Goal: Task Accomplishment & Management: Manage account settings

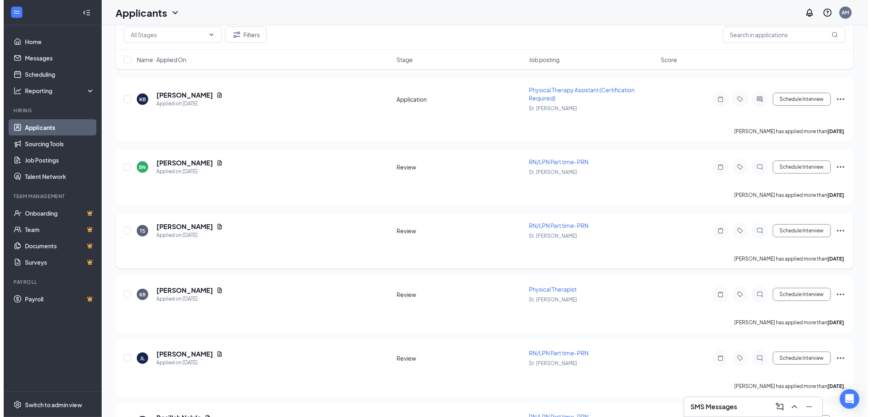
scroll to position [91, 0]
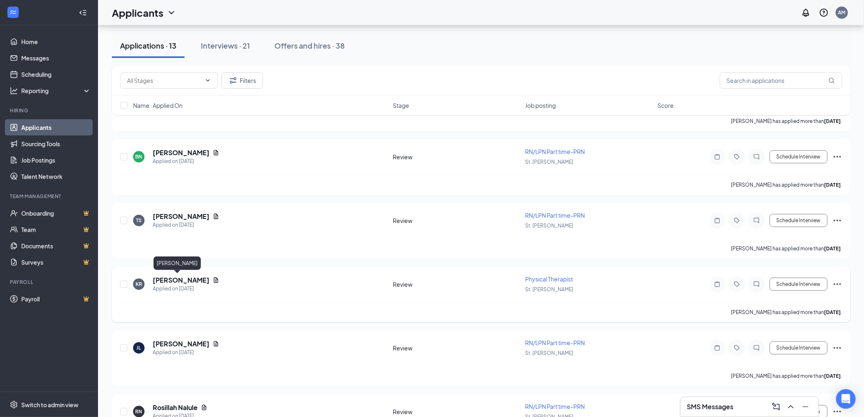
click at [158, 279] on h5 "[PERSON_NAME]" at bounding box center [181, 280] width 57 height 9
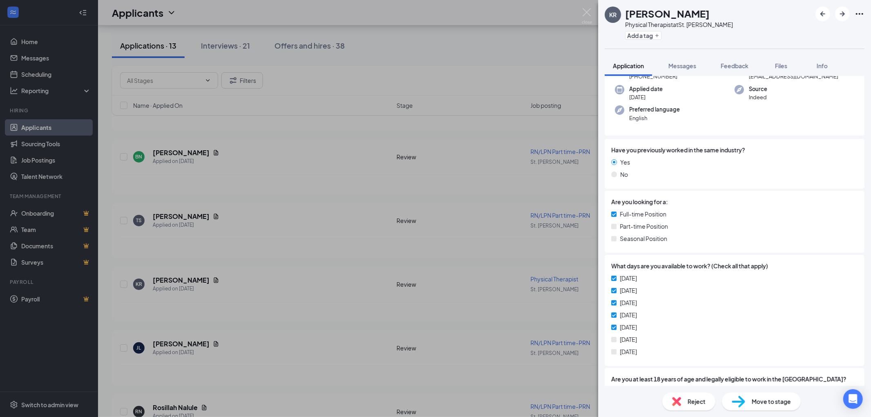
scroll to position [134, 0]
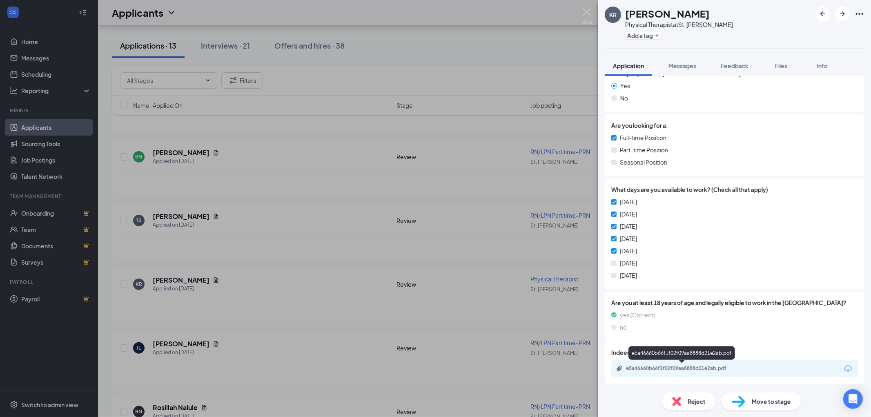
click at [650, 370] on div "e5a46660b66f1f02f09aa8888d21e2ab.pdf" at bounding box center [683, 368] width 114 height 7
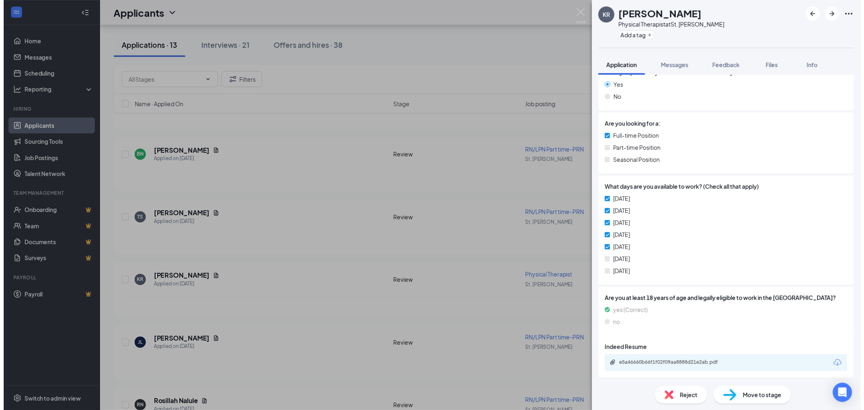
scroll to position [131, 0]
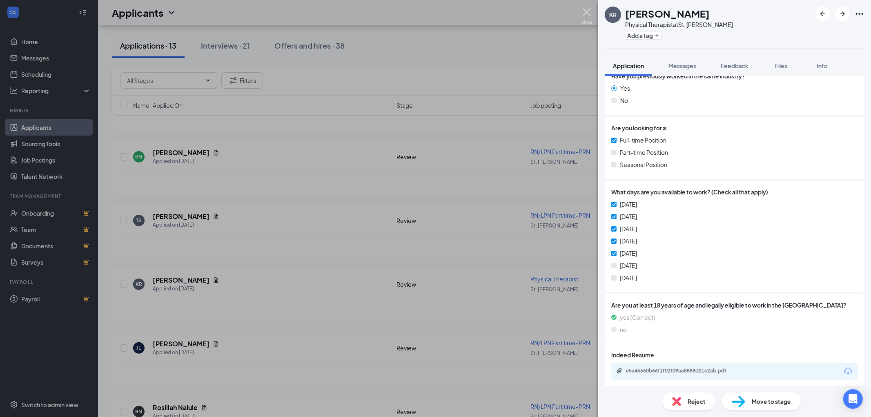
click at [590, 18] on img at bounding box center [587, 16] width 10 height 16
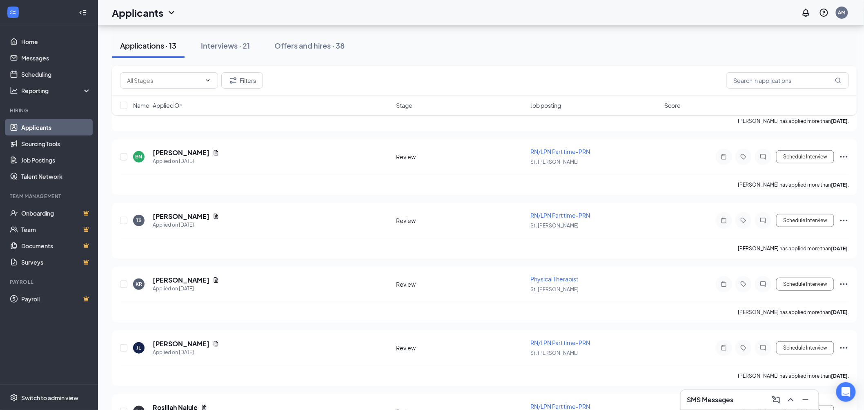
click at [258, 30] on div "Applications · 13 Interviews · 21 Offers and hires · 38" at bounding box center [484, 45] width 745 height 41
click at [243, 41] on div "Interviews · 21" at bounding box center [225, 45] width 49 height 10
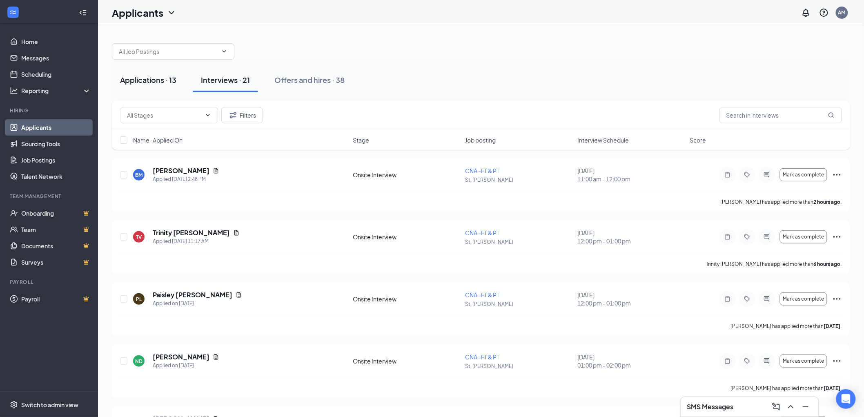
click at [163, 79] on div "Applications · 13" at bounding box center [148, 80] width 56 height 10
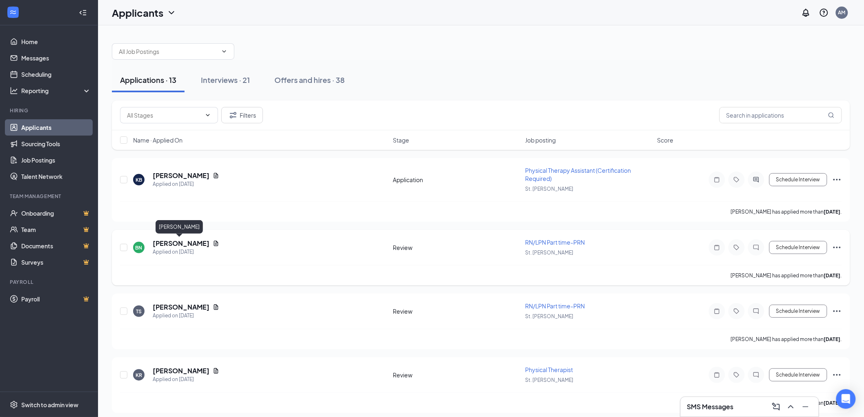
click at [192, 240] on h5 "[PERSON_NAME]" at bounding box center [181, 243] width 57 height 9
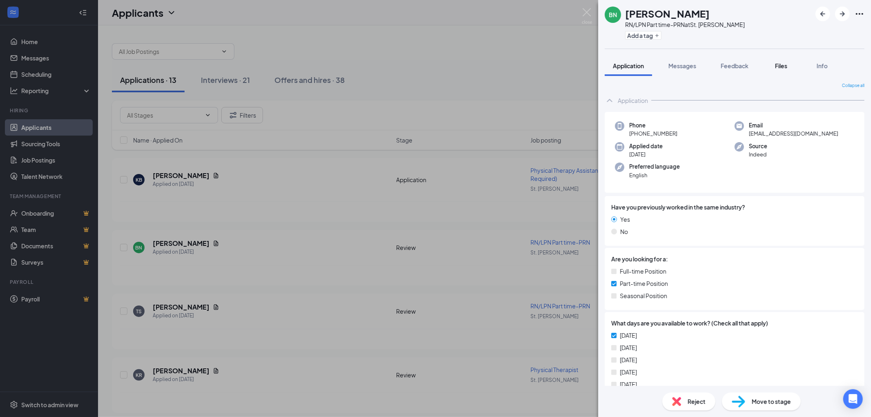
click at [775, 62] on div "Files" at bounding box center [781, 66] width 16 height 8
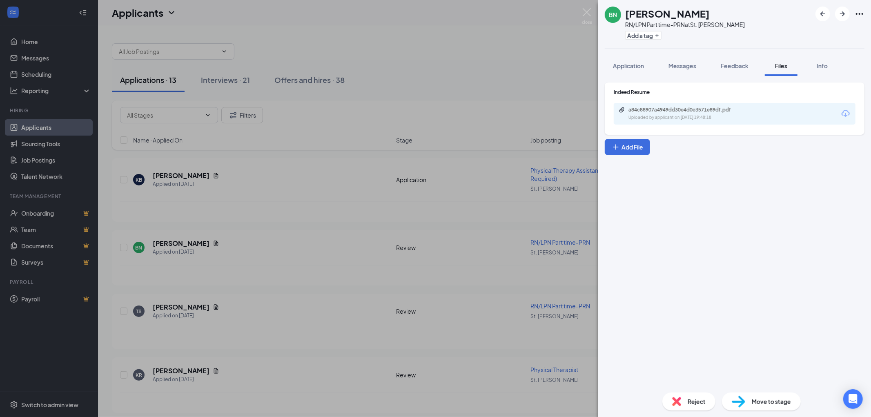
drag, startPoint x: 493, startPoint y: 55, endPoint x: 552, endPoint y: 59, distance: 59.4
click at [493, 55] on div "BN [PERSON_NAME] RN/LPN Part time-PRN at [GEOGRAPHIC_DATA][PERSON_NAME] Add a t…" at bounding box center [435, 208] width 871 height 417
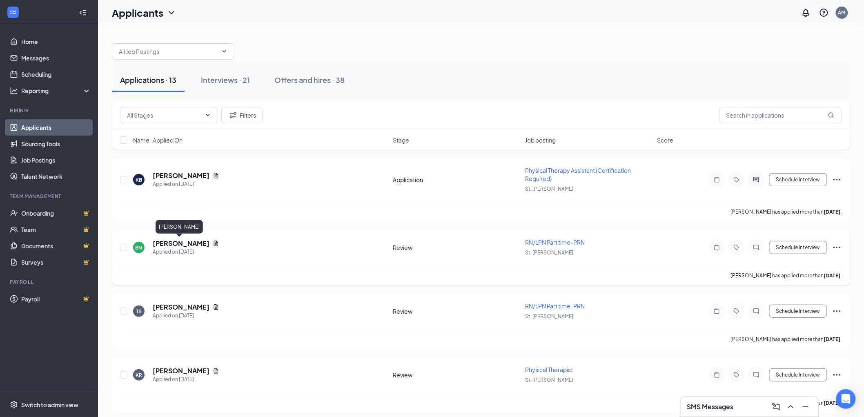
click at [174, 244] on h5 "[PERSON_NAME]" at bounding box center [181, 243] width 57 height 9
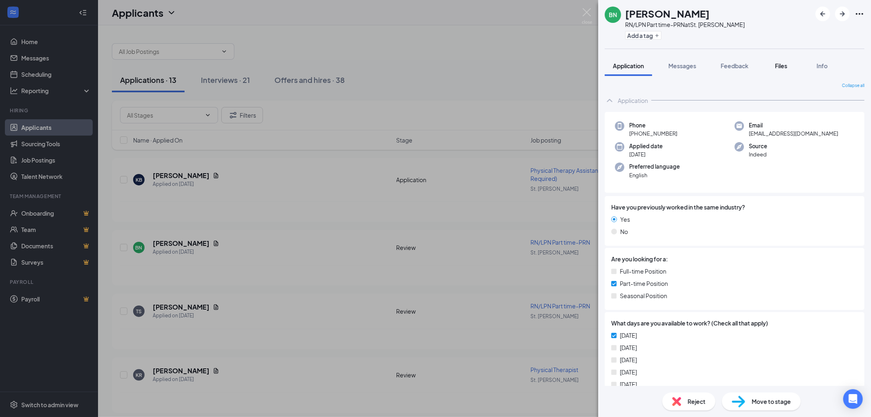
click at [781, 62] on span "Files" at bounding box center [781, 65] width 12 height 7
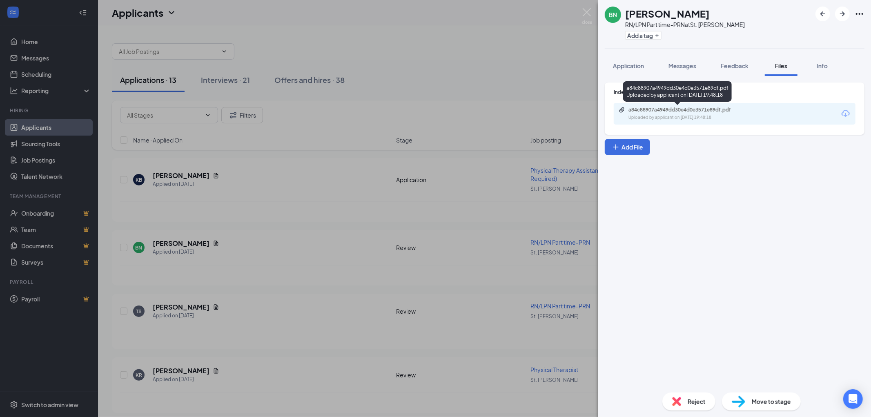
click at [664, 114] on div "Uploaded by applicant on [DATE] 19:48:18" at bounding box center [690, 117] width 123 height 7
drag, startPoint x: 536, startPoint y: 48, endPoint x: 312, endPoint y: 263, distance: 310.6
click at [537, 48] on div "BN [PERSON_NAME] RN/LPN Part time-PRN at [GEOGRAPHIC_DATA][PERSON_NAME] Add a t…" at bounding box center [435, 208] width 871 height 417
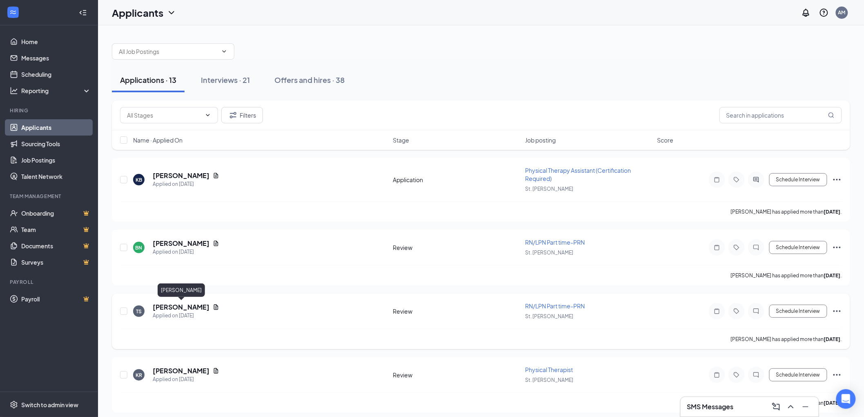
click at [187, 303] on h5 "[PERSON_NAME]" at bounding box center [181, 307] width 57 height 9
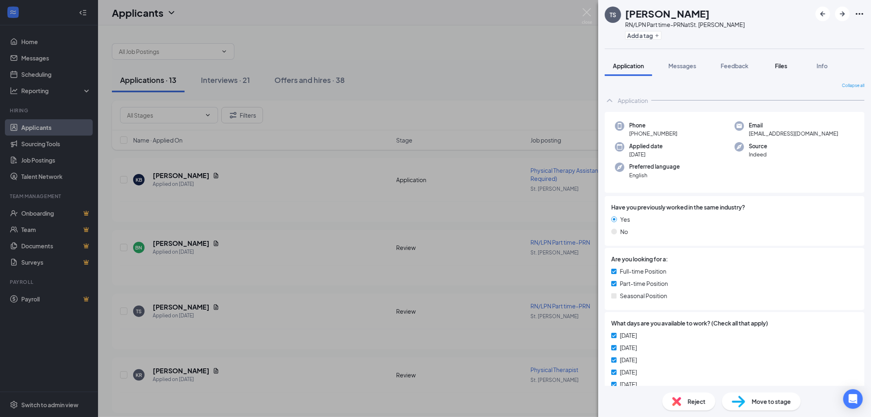
click at [791, 61] on button "Files" at bounding box center [781, 66] width 33 height 20
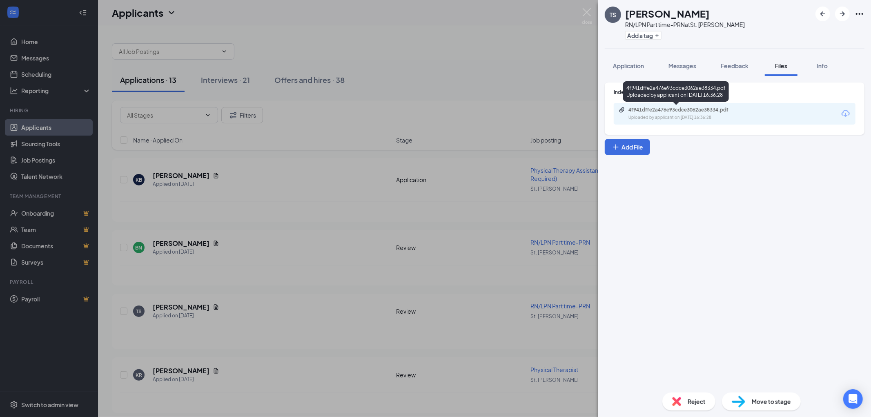
click at [691, 112] on div "4f941dffe2a476e93cdce3062ae38334.pdf" at bounding box center [686, 110] width 114 height 7
click at [394, 72] on div "TS [PERSON_NAME] RN/LPN Part time-PRN at [GEOGRAPHIC_DATA][PERSON_NAME] Add a t…" at bounding box center [435, 208] width 871 height 417
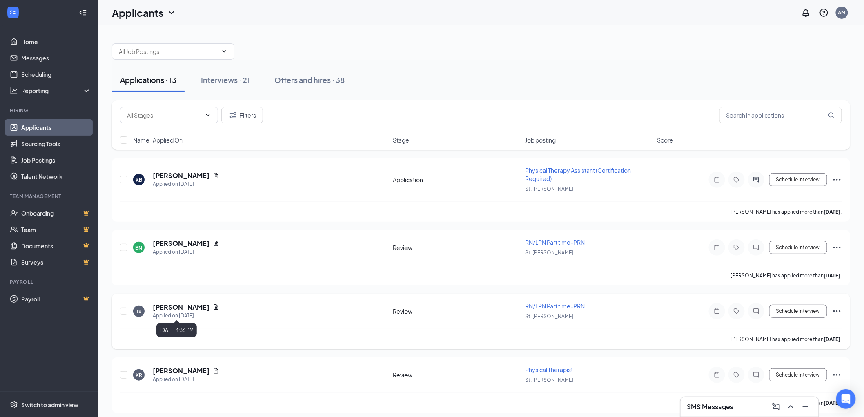
click at [178, 312] on div "Applied on [DATE]" at bounding box center [186, 316] width 67 height 8
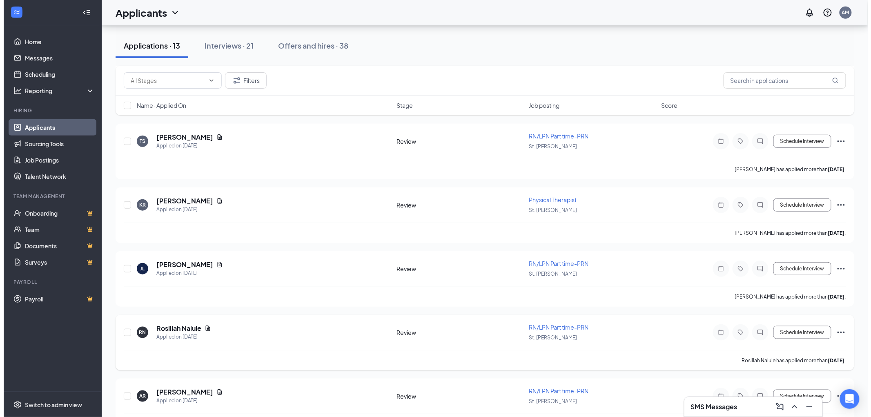
scroll to position [227, 0]
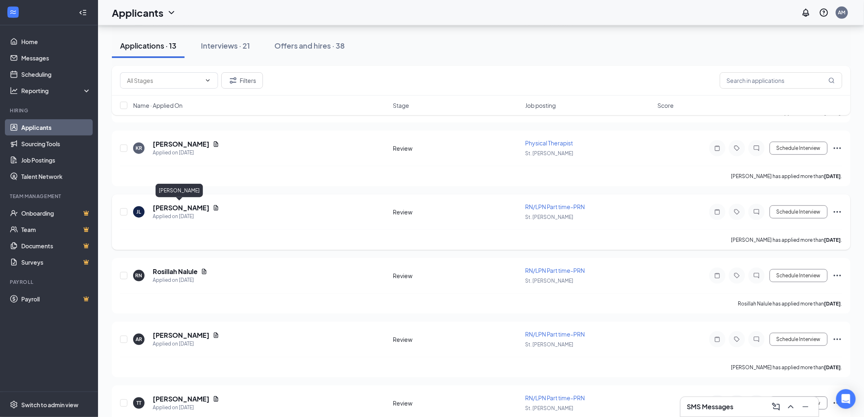
click at [193, 205] on h5 "[PERSON_NAME]" at bounding box center [181, 207] width 57 height 9
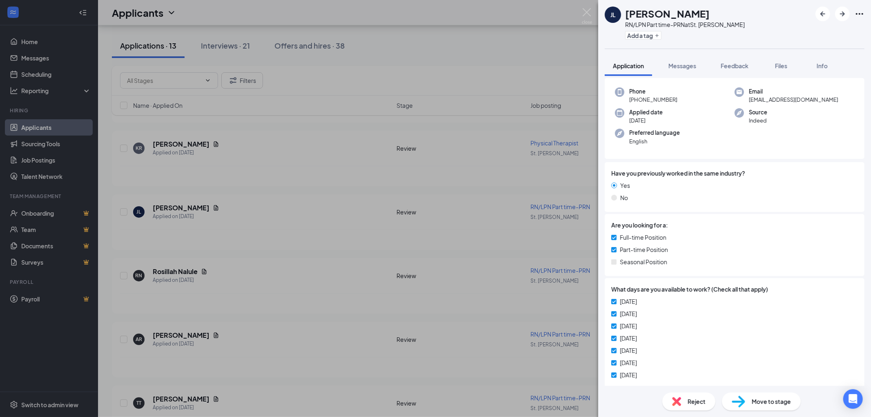
scroll to position [134, 0]
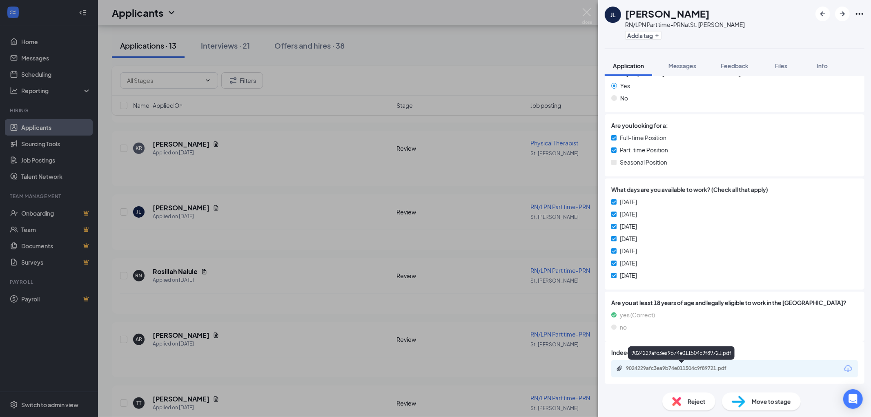
click at [685, 367] on div "9024229afc3ea9b74e011504c9f89721.pdf" at bounding box center [683, 368] width 114 height 7
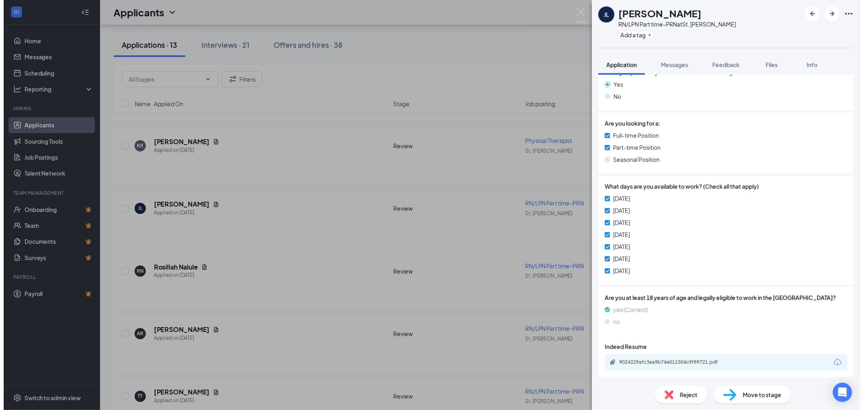
scroll to position [131, 0]
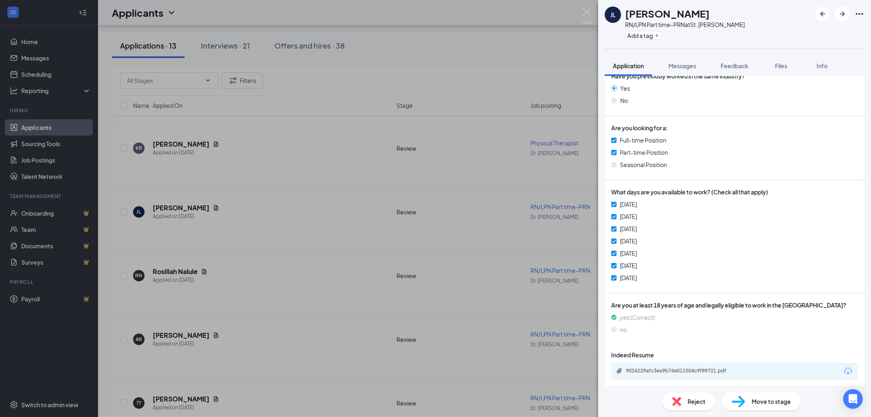
click at [274, 273] on div "[PERSON_NAME] [PERSON_NAME] RN/LPN Part time-PRN at [GEOGRAPHIC_DATA][PERSON_NA…" at bounding box center [435, 208] width 871 height 417
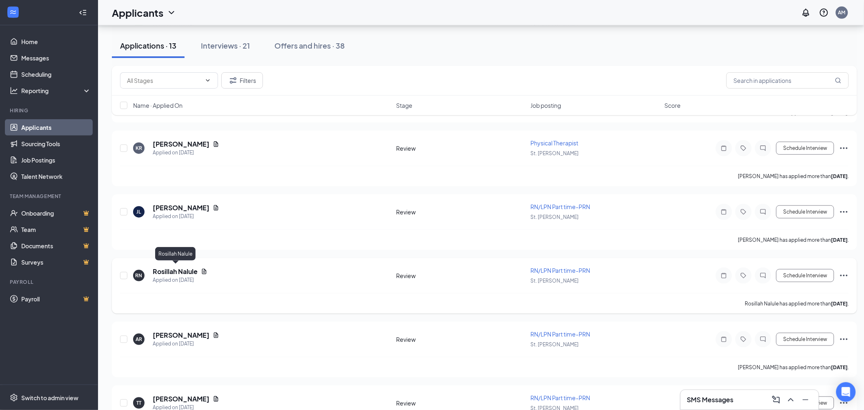
click at [178, 267] on h5 "Rosillah Nalule" at bounding box center [175, 271] width 45 height 9
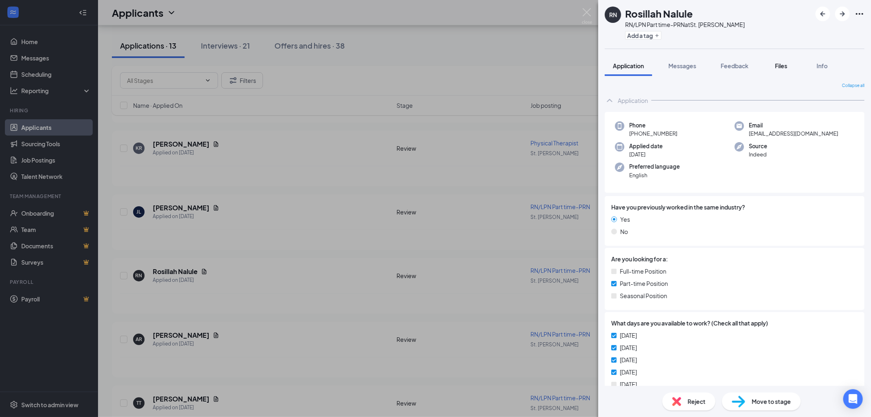
click at [787, 62] on div "Files" at bounding box center [781, 66] width 16 height 8
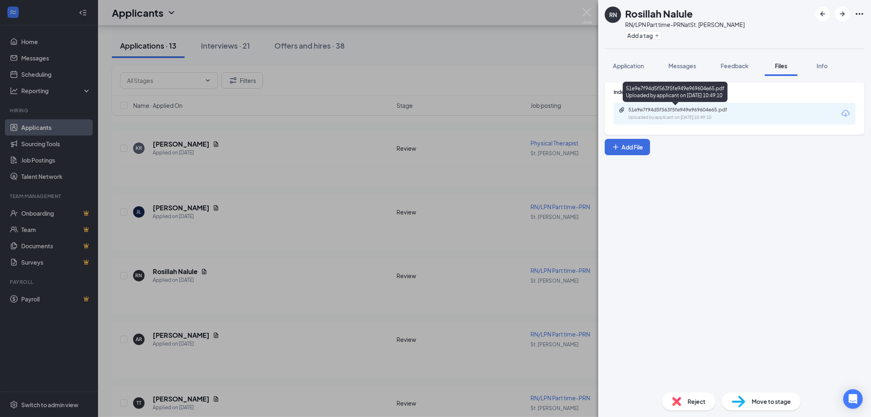
click at [690, 116] on div "Uploaded by applicant on [DATE] 10:49:10" at bounding box center [690, 117] width 123 height 7
click at [233, 301] on div "RN Rosillah Nalule RN/LPN Part time-PRN at [GEOGRAPHIC_DATA][PERSON_NAME] Add a…" at bounding box center [435, 208] width 871 height 417
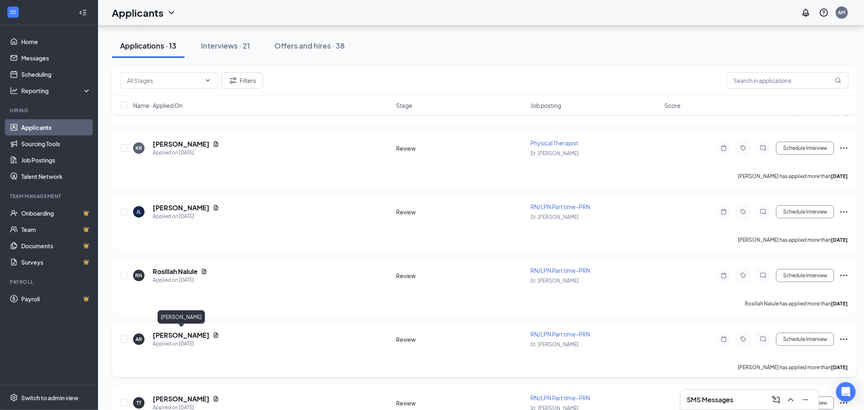
click at [180, 331] on h5 "[PERSON_NAME]" at bounding box center [181, 335] width 57 height 9
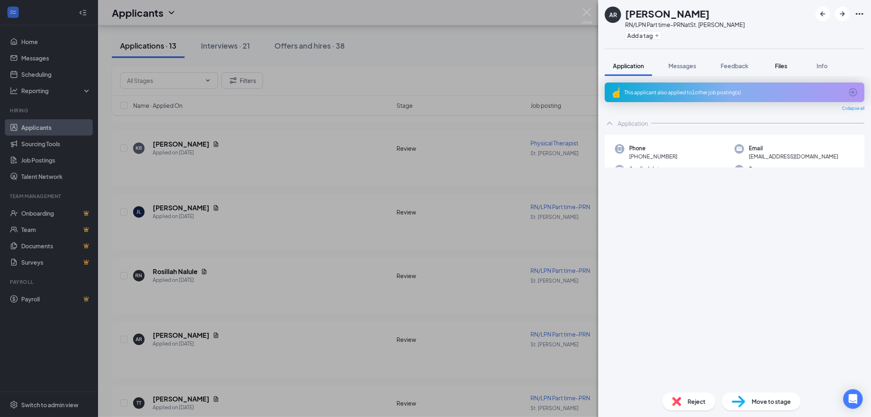
click at [783, 66] on span "Files" at bounding box center [781, 65] width 12 height 7
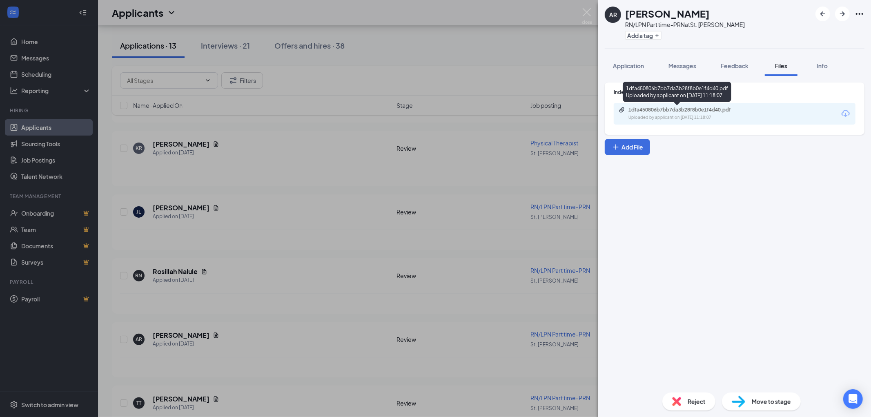
click at [709, 107] on div "1dfa450806b7bb7da3b28f8b0e1f4d40.pdf" at bounding box center [686, 110] width 114 height 7
click at [293, 324] on div "AR [PERSON_NAME] RN/LPN Part time-PRN at St. [PERSON_NAME] Add a tag Applicatio…" at bounding box center [435, 208] width 871 height 417
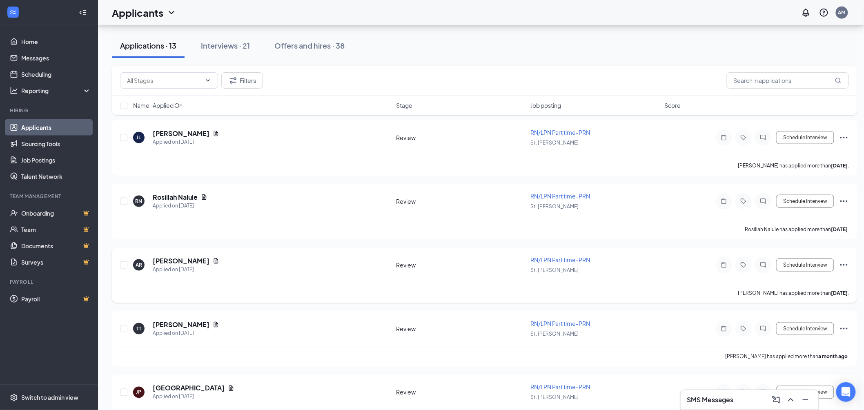
scroll to position [408, 0]
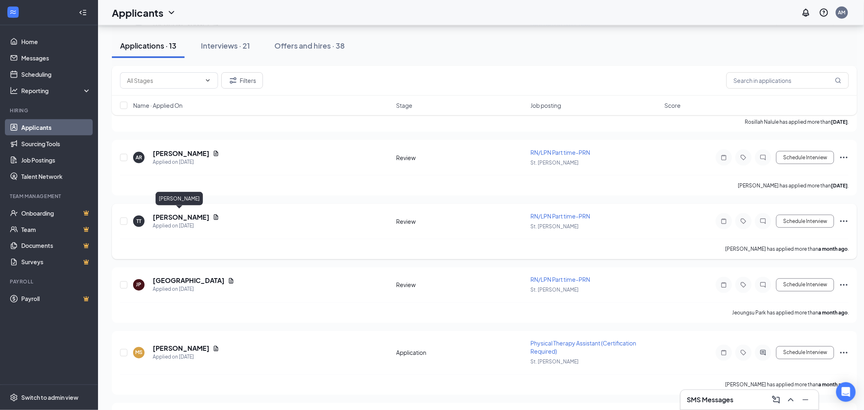
click at [190, 213] on h5 "[PERSON_NAME]" at bounding box center [181, 217] width 57 height 9
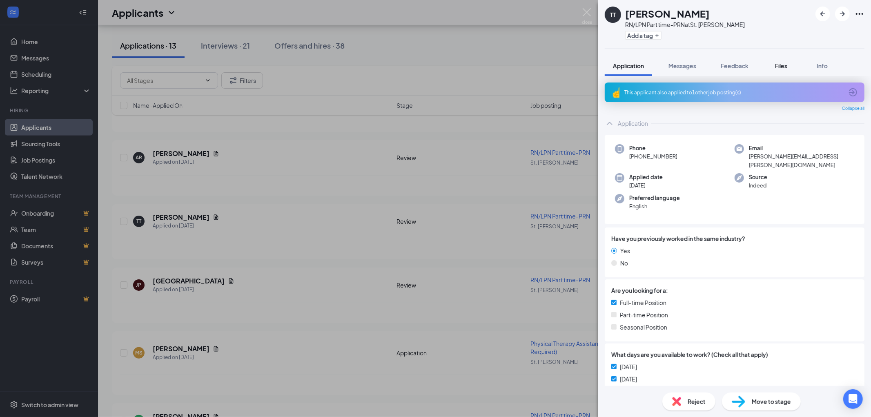
click at [778, 64] on span "Files" at bounding box center [781, 65] width 12 height 7
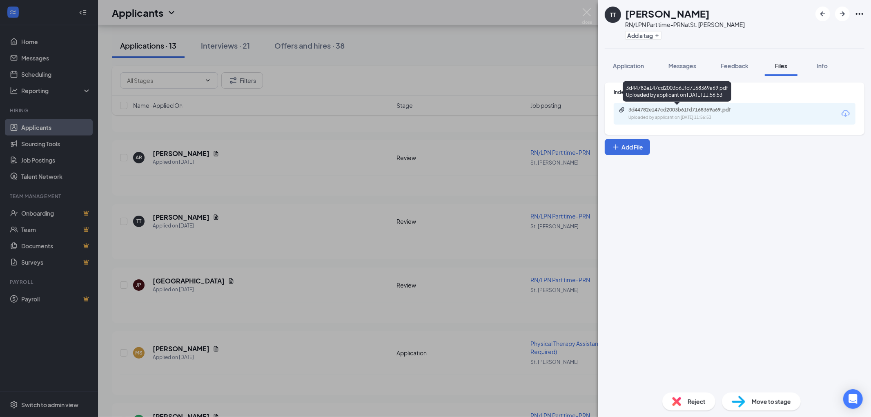
click at [691, 109] on div "3d44782e147cd2003b61fd7168369a69.pdf" at bounding box center [686, 110] width 114 height 7
click at [244, 327] on div "TT [PERSON_NAME] RN/LPN Part time-PRN at [GEOGRAPHIC_DATA][PERSON_NAME] Add a t…" at bounding box center [435, 208] width 871 height 417
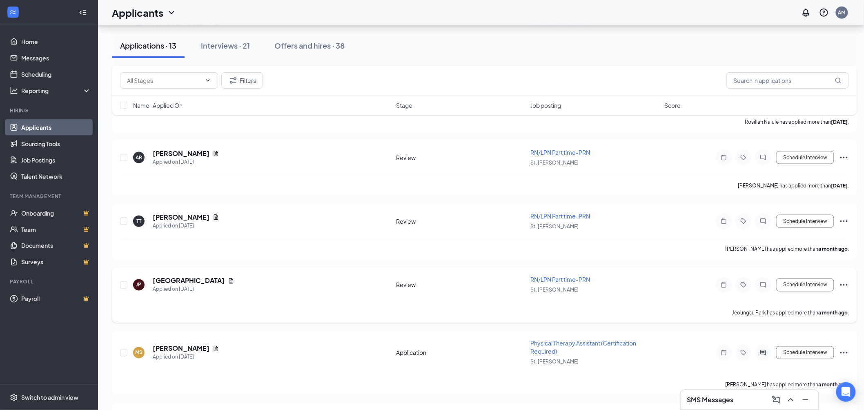
click at [184, 268] on div "JP Jeoungsu Park Applied on [DATE] Review RN/LPN Part time-PRN St. [PERSON_NAME…" at bounding box center [484, 296] width 745 height 56
click at [179, 277] on h5 "[GEOGRAPHIC_DATA]" at bounding box center [189, 281] width 72 height 9
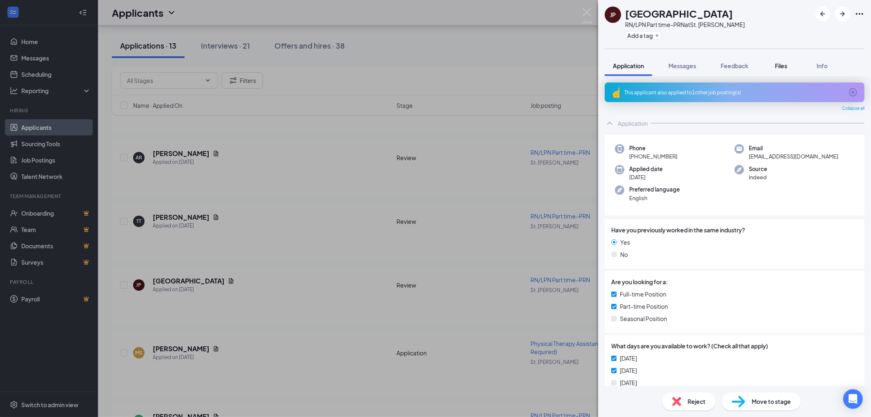
click at [789, 62] on div "Files" at bounding box center [781, 66] width 16 height 8
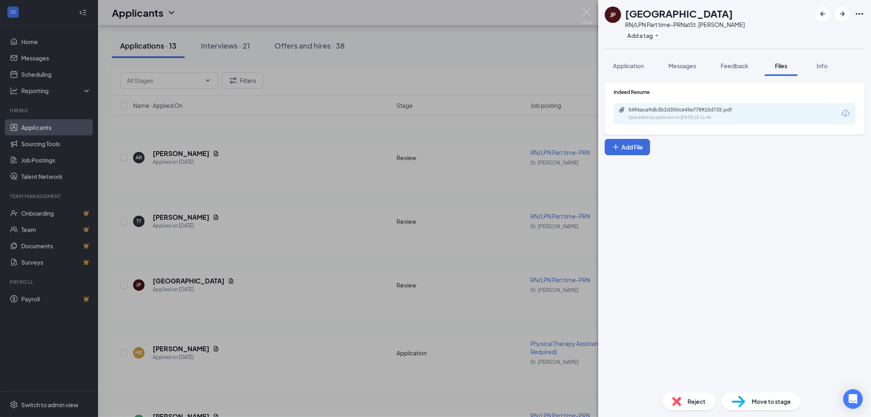
click at [704, 112] on div "5496aca9db3b2d350c645e778910d735.pdf" at bounding box center [686, 110] width 114 height 7
click at [214, 245] on div "JP Jeoungsu Park RN/LPN Part time-PRN at [GEOGRAPHIC_DATA][PERSON_NAME] Add a t…" at bounding box center [435, 208] width 871 height 417
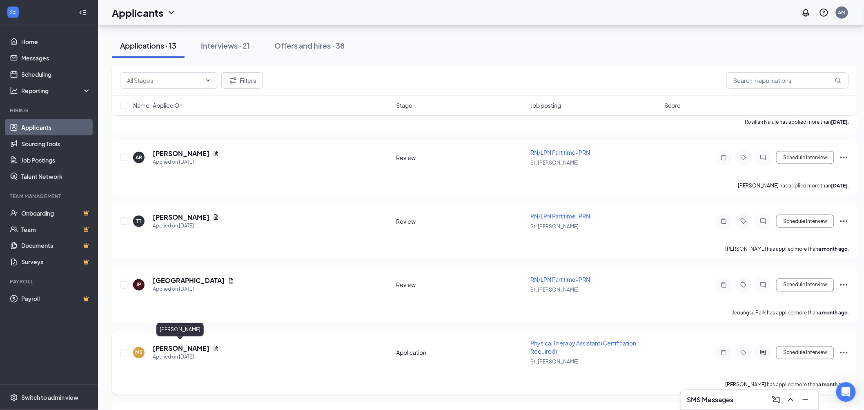
click at [176, 344] on h5 "[PERSON_NAME]" at bounding box center [181, 348] width 57 height 9
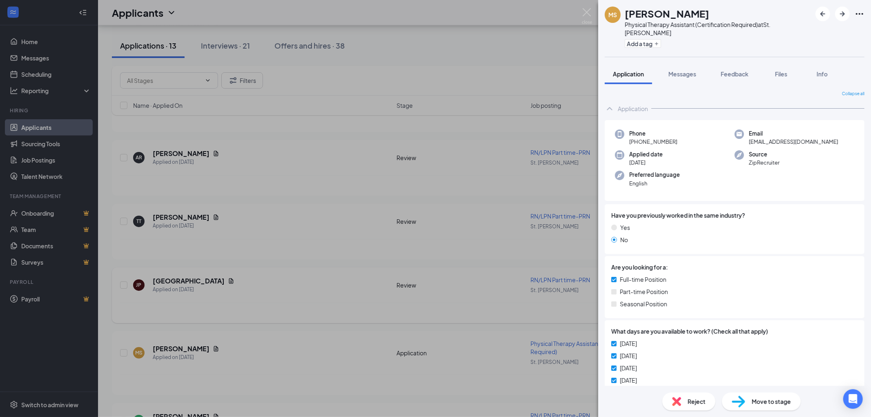
click at [459, 37] on div "[PERSON_NAME] Physical Therapy Assistant (Certification Required) at [GEOGRAPHI…" at bounding box center [435, 208] width 871 height 417
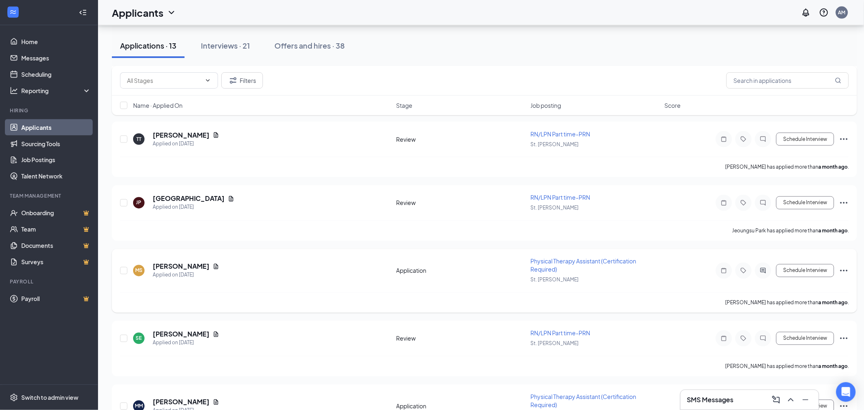
scroll to position [499, 0]
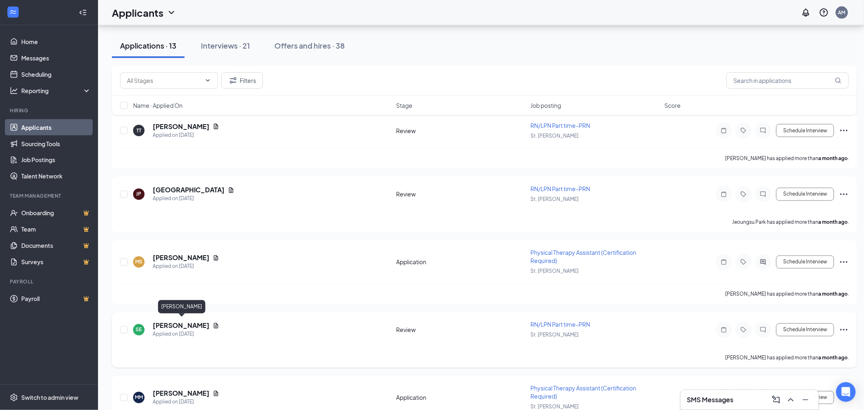
click at [173, 321] on h5 "[PERSON_NAME]" at bounding box center [181, 325] width 57 height 9
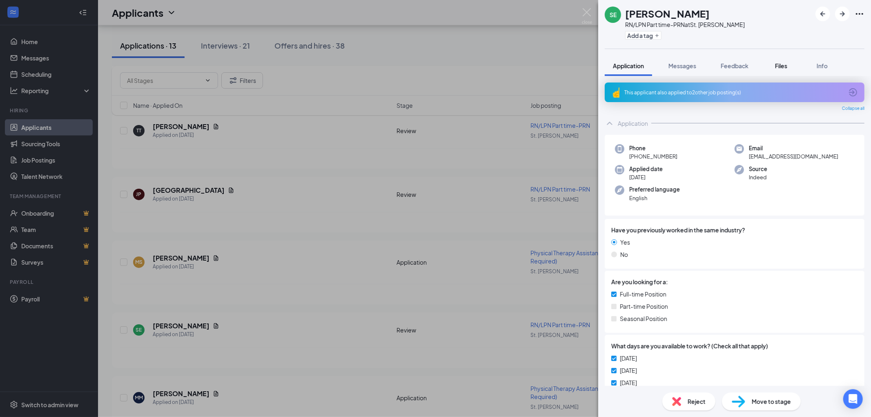
click at [778, 70] on button "Files" at bounding box center [781, 66] width 33 height 20
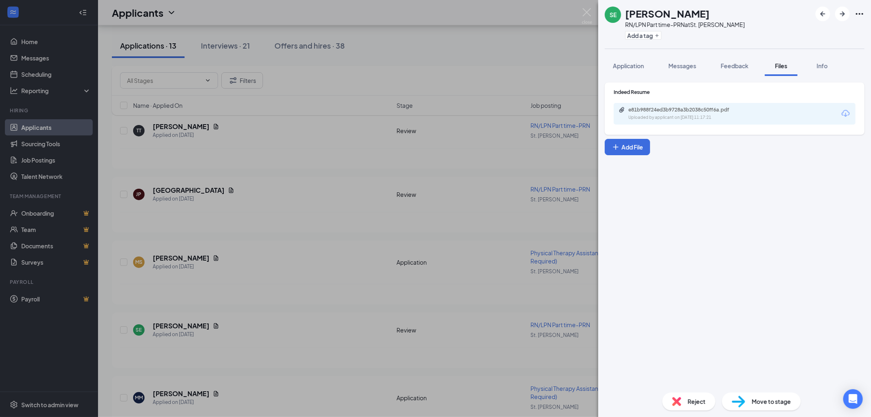
click at [655, 106] on div "e81b988f24ed3b9728a3b2038c50ff6a.pdf Uploaded by applicant on [DATE] 11:17:21" at bounding box center [735, 114] width 242 height 22
click at [680, 109] on div "e81b988f24ed3b9728a3b2038c50ff6a.pdf" at bounding box center [686, 110] width 114 height 7
drag, startPoint x: 380, startPoint y: 234, endPoint x: 385, endPoint y: 240, distance: 7.0
click at [382, 234] on div "SE [PERSON_NAME] RN/LPN Part time-PRN at [GEOGRAPHIC_DATA][PERSON_NAME] Add a t…" at bounding box center [435, 208] width 871 height 417
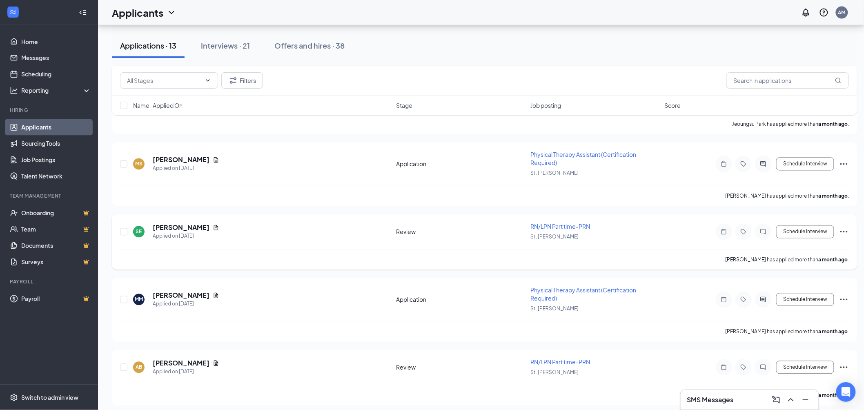
scroll to position [598, 0]
click at [174, 359] on h5 "[PERSON_NAME]" at bounding box center [181, 363] width 57 height 9
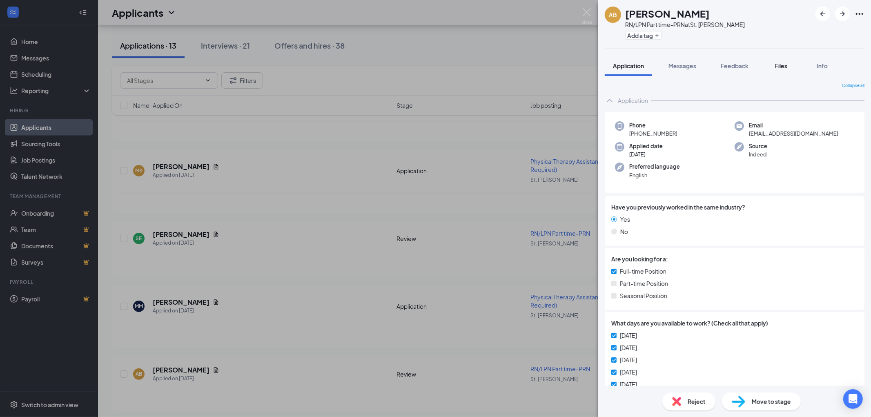
click at [787, 68] on span "Files" at bounding box center [781, 65] width 12 height 7
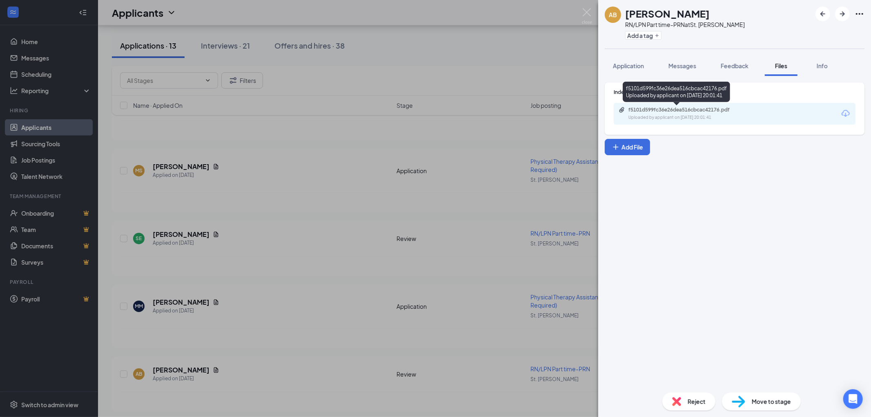
click at [703, 111] on div "f5101d599fc36e26dea516cbcac42176.pdf" at bounding box center [686, 110] width 114 height 7
drag, startPoint x: 471, startPoint y: 68, endPoint x: 480, endPoint y: 112, distance: 44.1
click at [472, 68] on div "AB AMAIRANI BUCIO RN/LPN Part time-PRN at St. George Add a tag Application Mess…" at bounding box center [435, 208] width 871 height 417
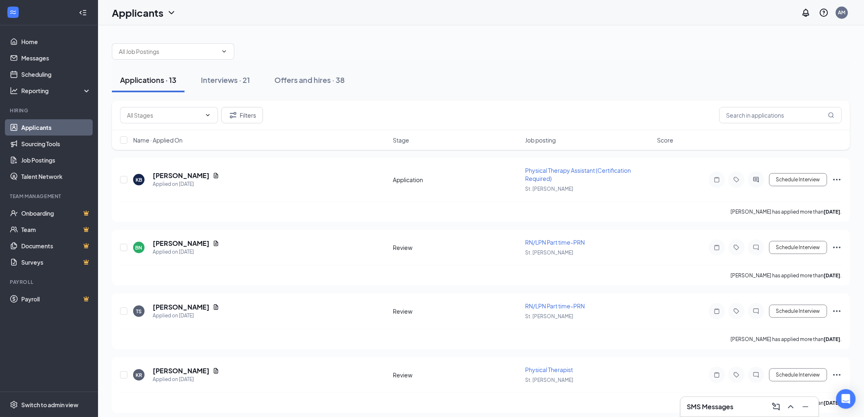
click at [529, 51] on div at bounding box center [481, 47] width 739 height 25
click at [579, 58] on div at bounding box center [481, 47] width 739 height 25
click at [248, 115] on button "Filters" at bounding box center [242, 115] width 42 height 16
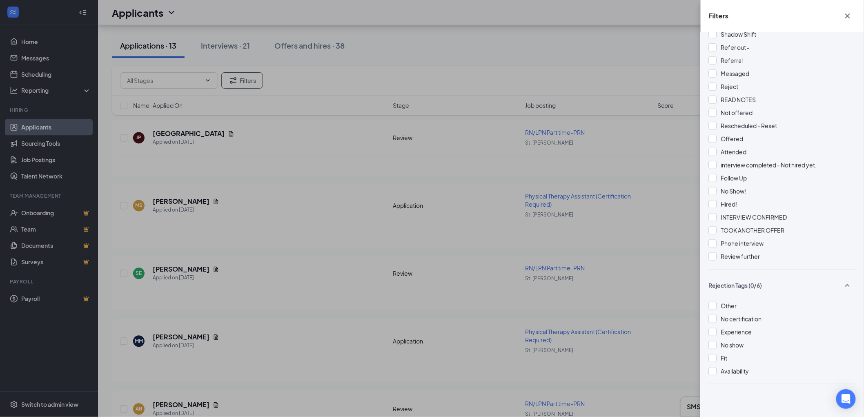
scroll to position [591, 0]
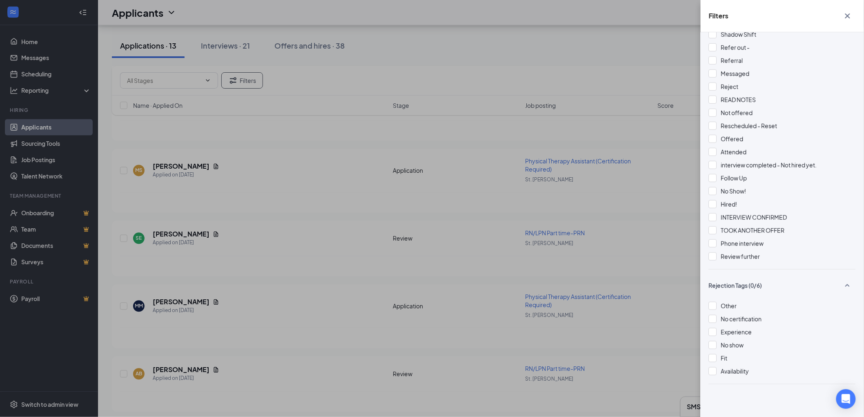
click at [550, 41] on div "Filters Applicant Status (0/5) Unread message Hasn't messaged back Stuck in sta…" at bounding box center [432, 208] width 864 height 417
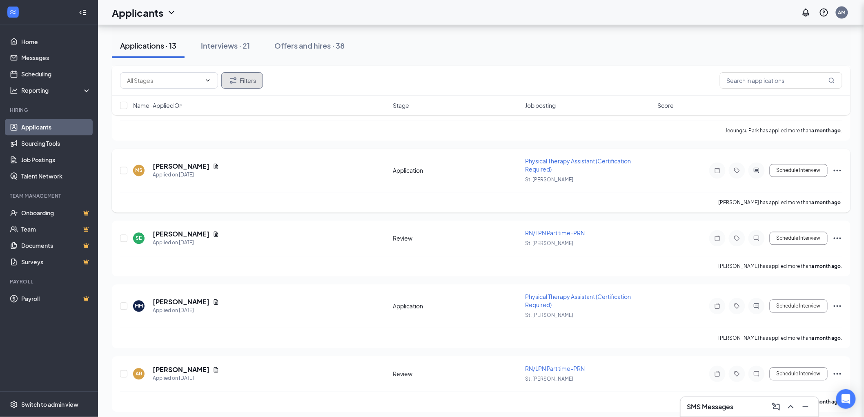
drag, startPoint x: 515, startPoint y: 76, endPoint x: 324, endPoint y: 156, distance: 208.2
click at [454, 81] on div "Filters" at bounding box center [481, 80] width 723 height 16
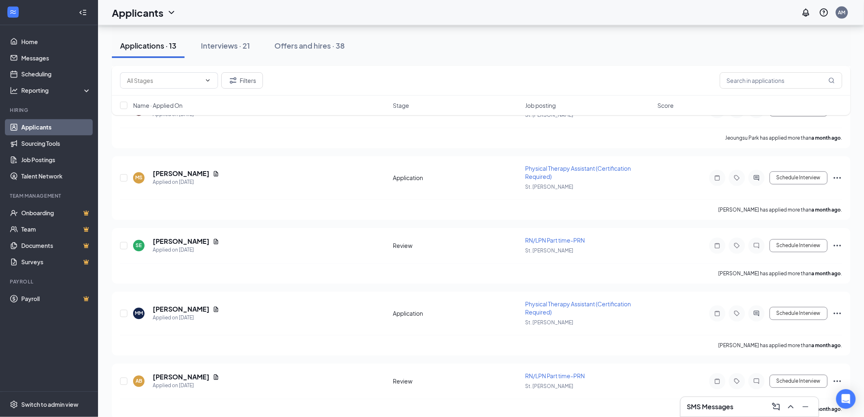
scroll to position [182, 0]
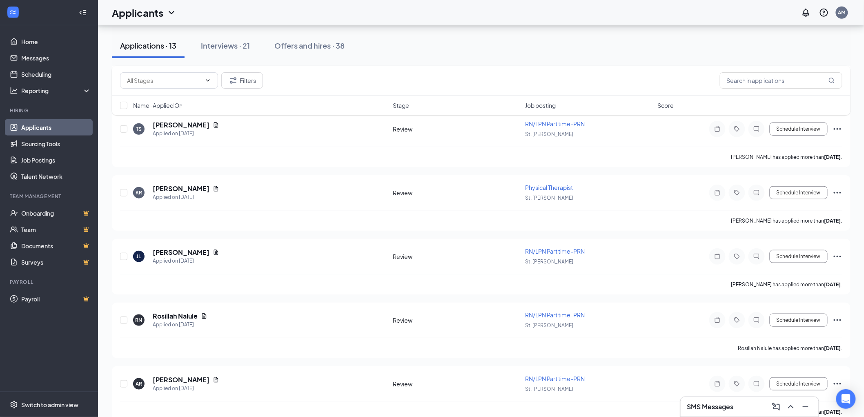
drag, startPoint x: 563, startPoint y: 57, endPoint x: 555, endPoint y: 72, distance: 16.8
click at [577, 51] on div "Applications · 13 Interviews · 21 Offers and hires · 38" at bounding box center [481, 45] width 739 height 25
